Goal: Task Accomplishment & Management: Manage account settings

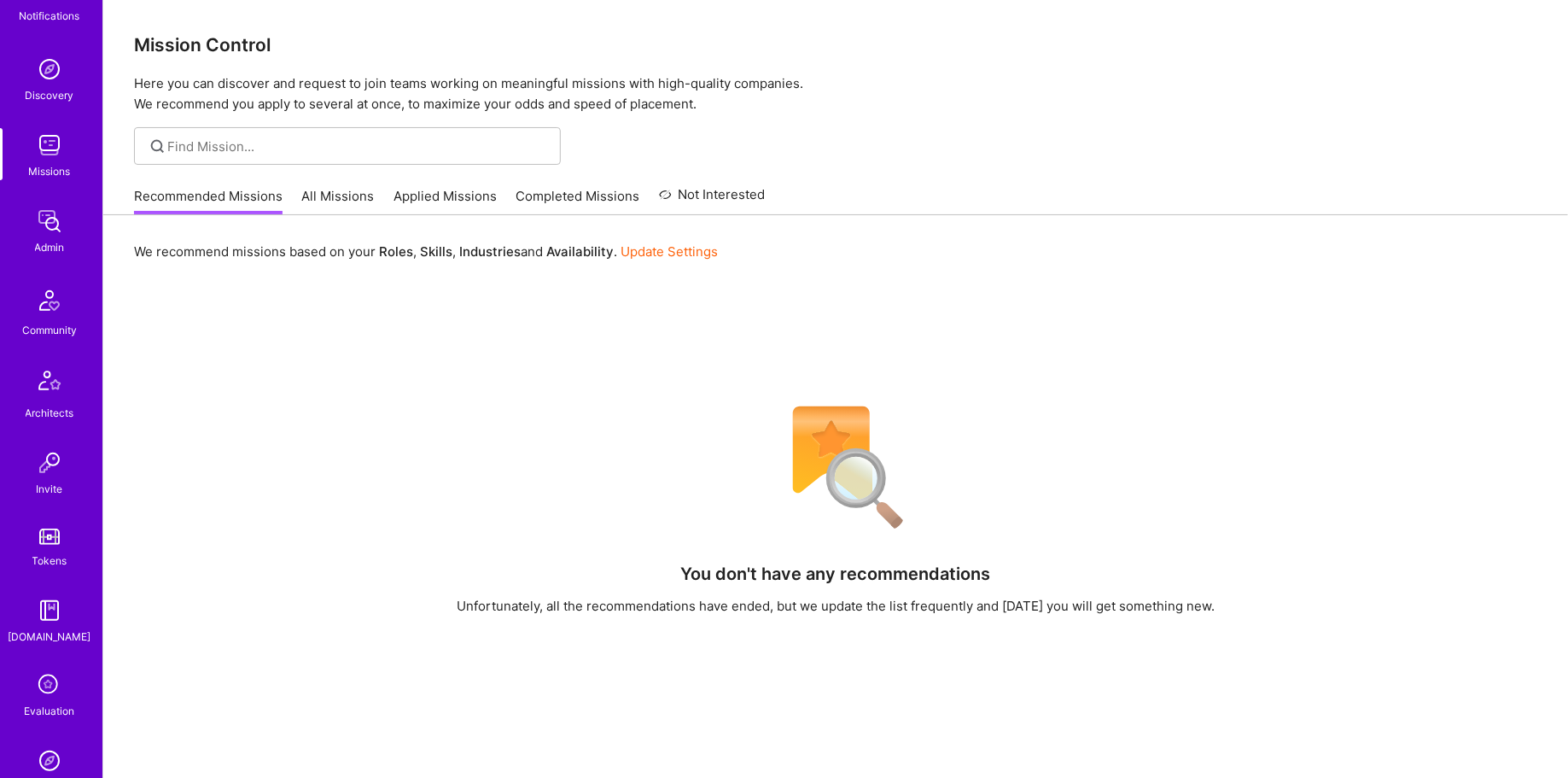
scroll to position [169, 0]
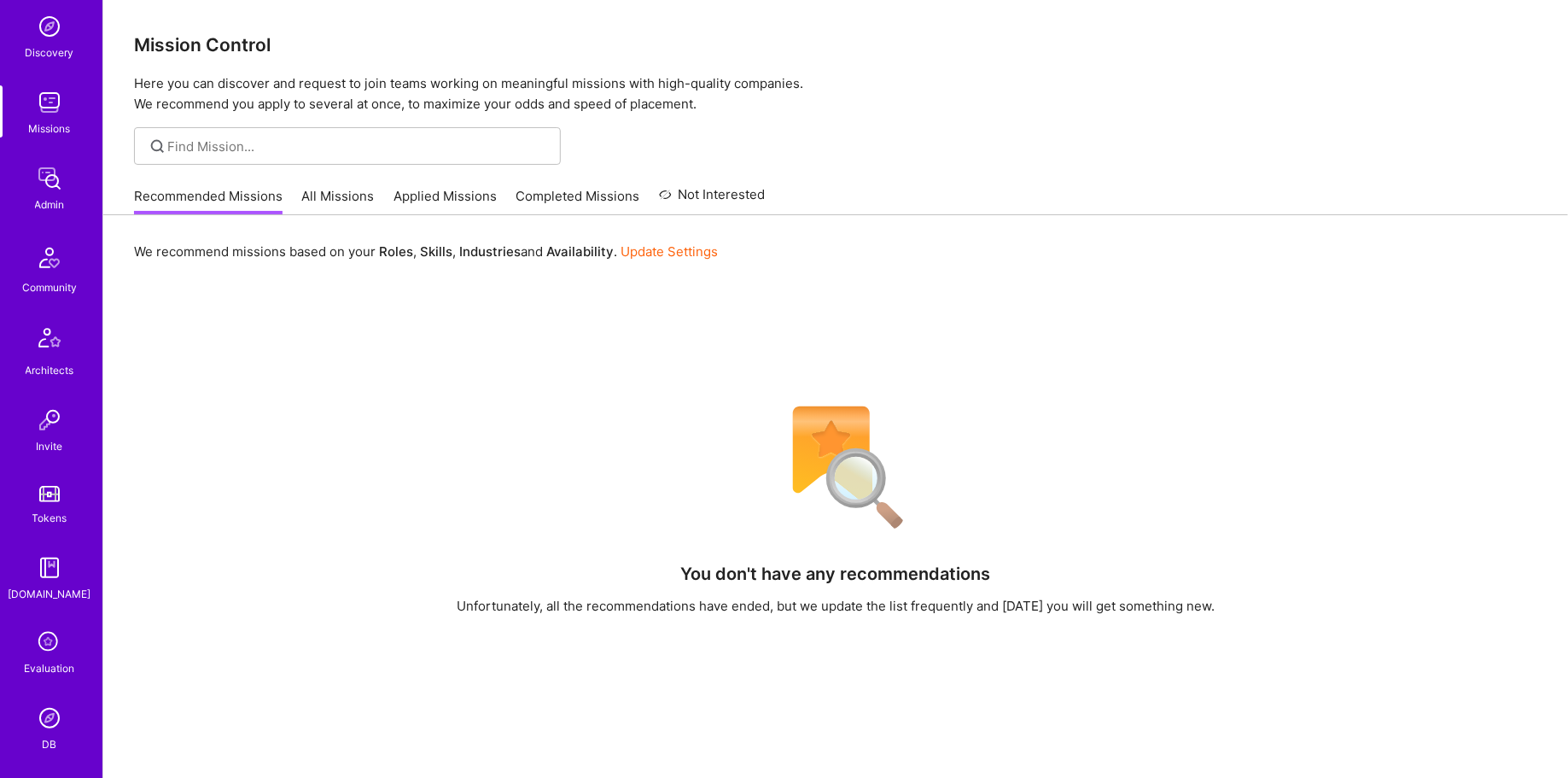
click at [58, 158] on div "Notifications Discovery Missions Admin Community Architects Invite Tokens A.Gui…" at bounding box center [51, 378] width 102 height 903
click at [54, 200] on div "Admin" at bounding box center [50, 205] width 30 height 18
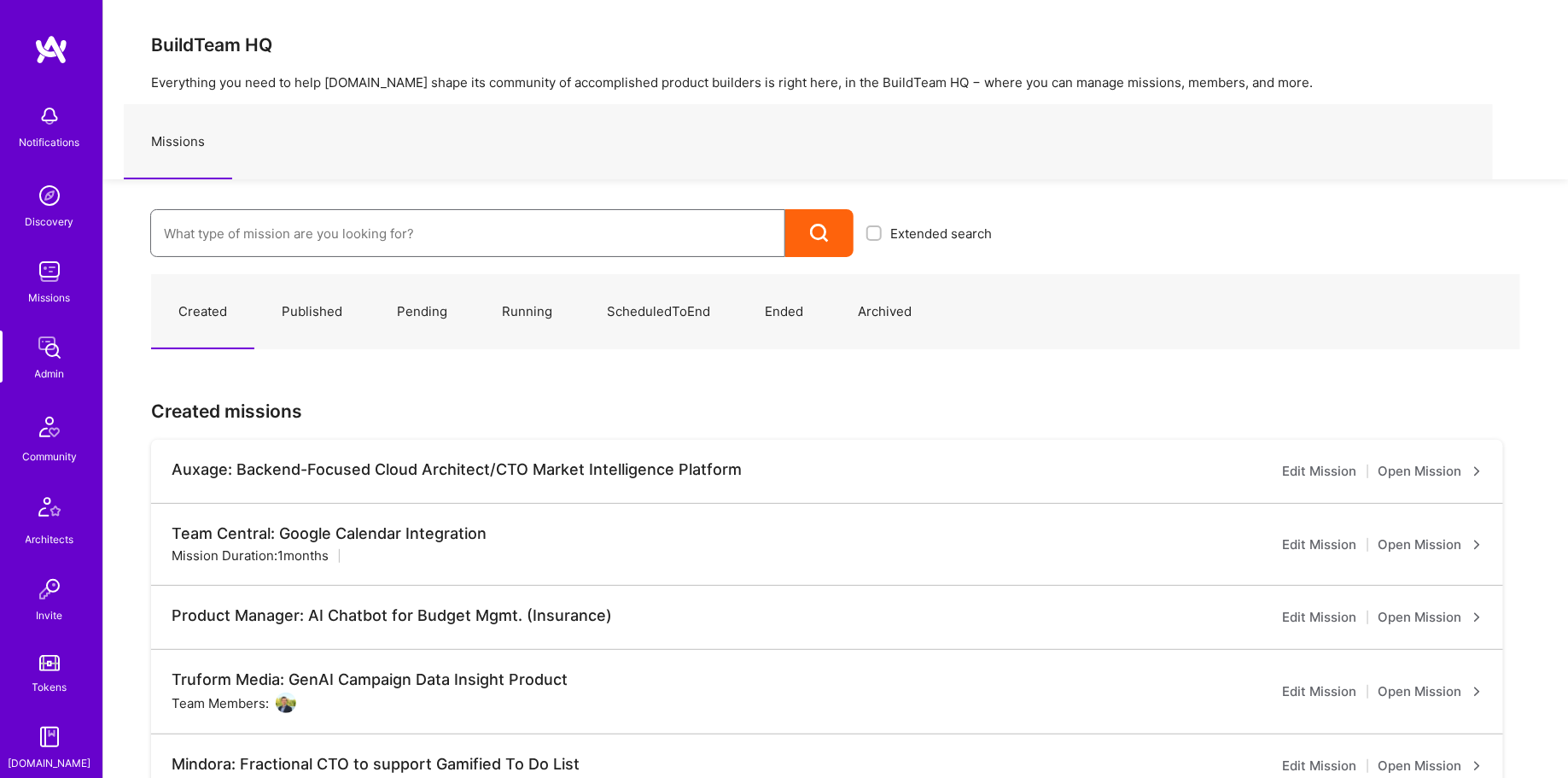
click at [311, 244] on input at bounding box center [468, 234] width 608 height 43
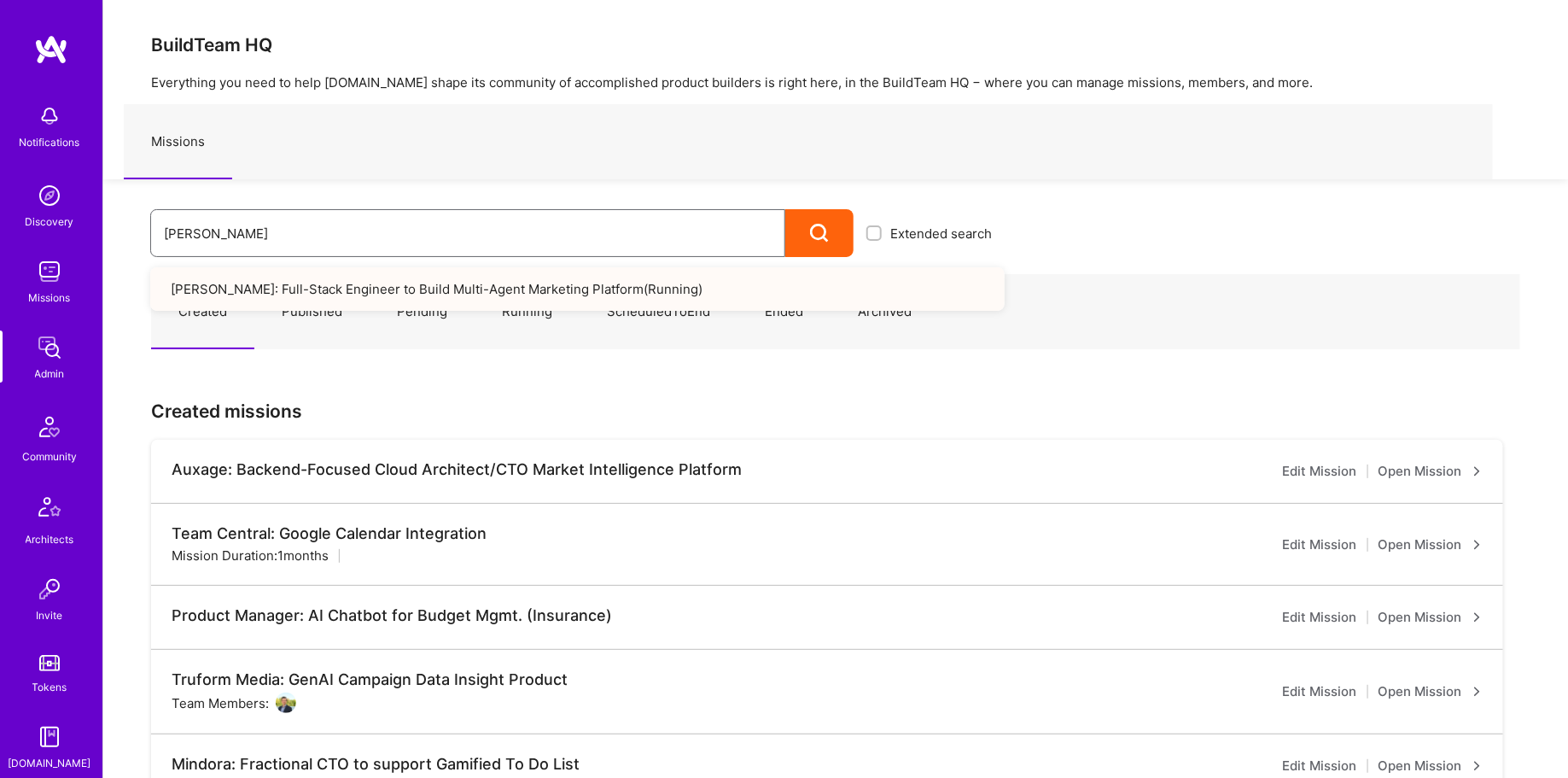
type input "robynn"
click at [360, 287] on link "Robynn AI: Full-Stack Engineer to Build Multi-Agent Marketing Platform ( Runnin…" at bounding box center [577, 289] width 855 height 43
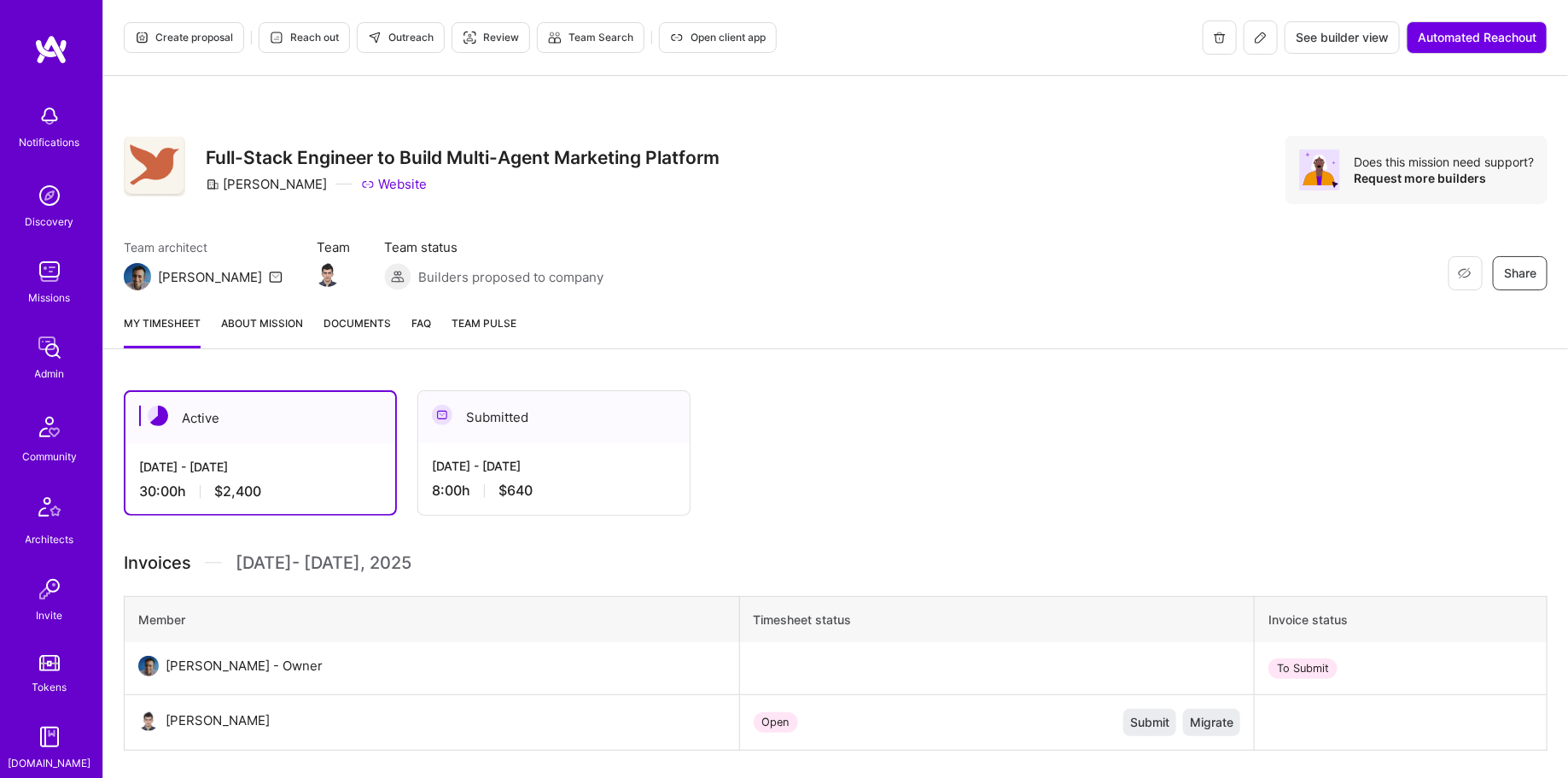
click at [1259, 43] on button at bounding box center [1261, 38] width 34 height 34
click at [719, 42] on span "Open client app" at bounding box center [718, 37] width 96 height 15
